Goal: Navigation & Orientation: Find specific page/section

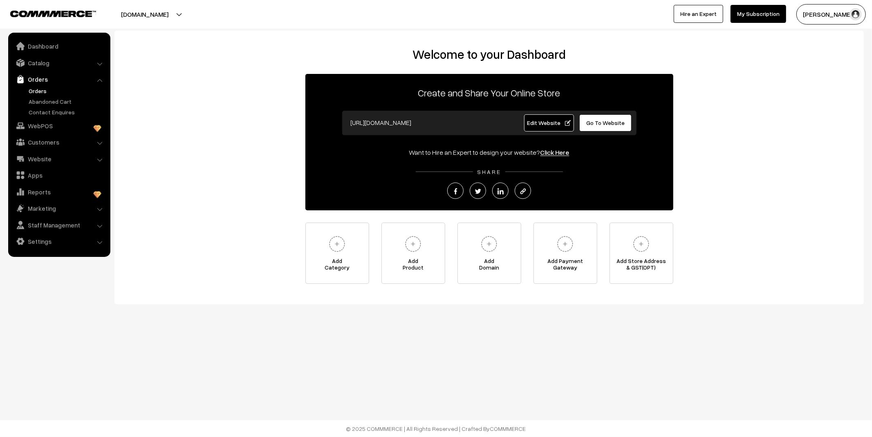
click at [36, 92] on link "Orders" at bounding box center [67, 91] width 81 height 9
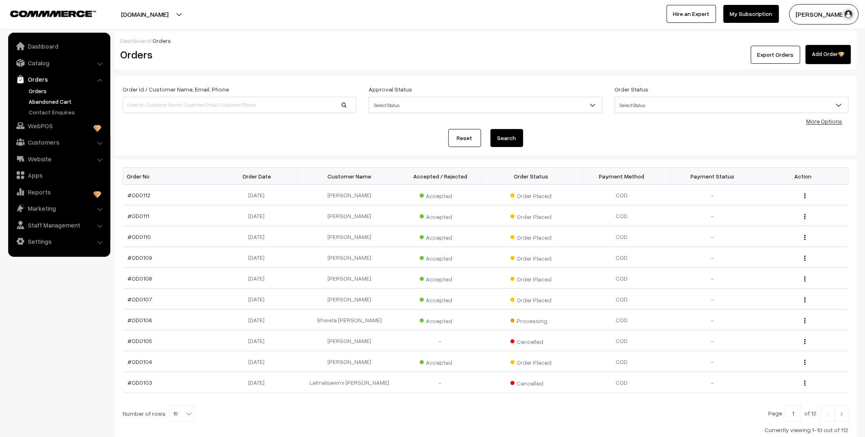
click at [45, 103] on link "Abandoned Cart" at bounding box center [67, 101] width 81 height 9
